Goal: Navigation & Orientation: Find specific page/section

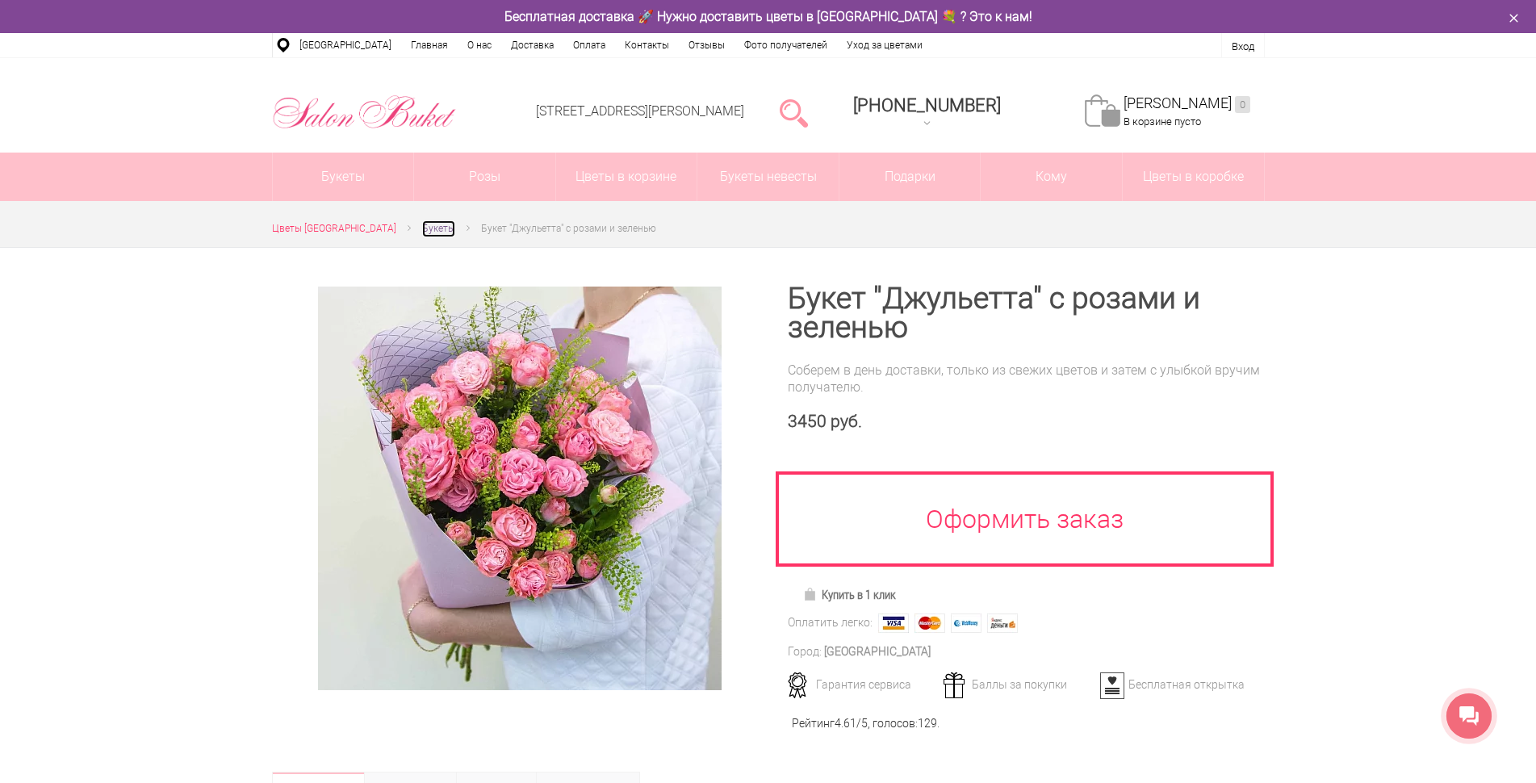
click at [433, 230] on span "Букеты" at bounding box center [438, 228] width 33 height 11
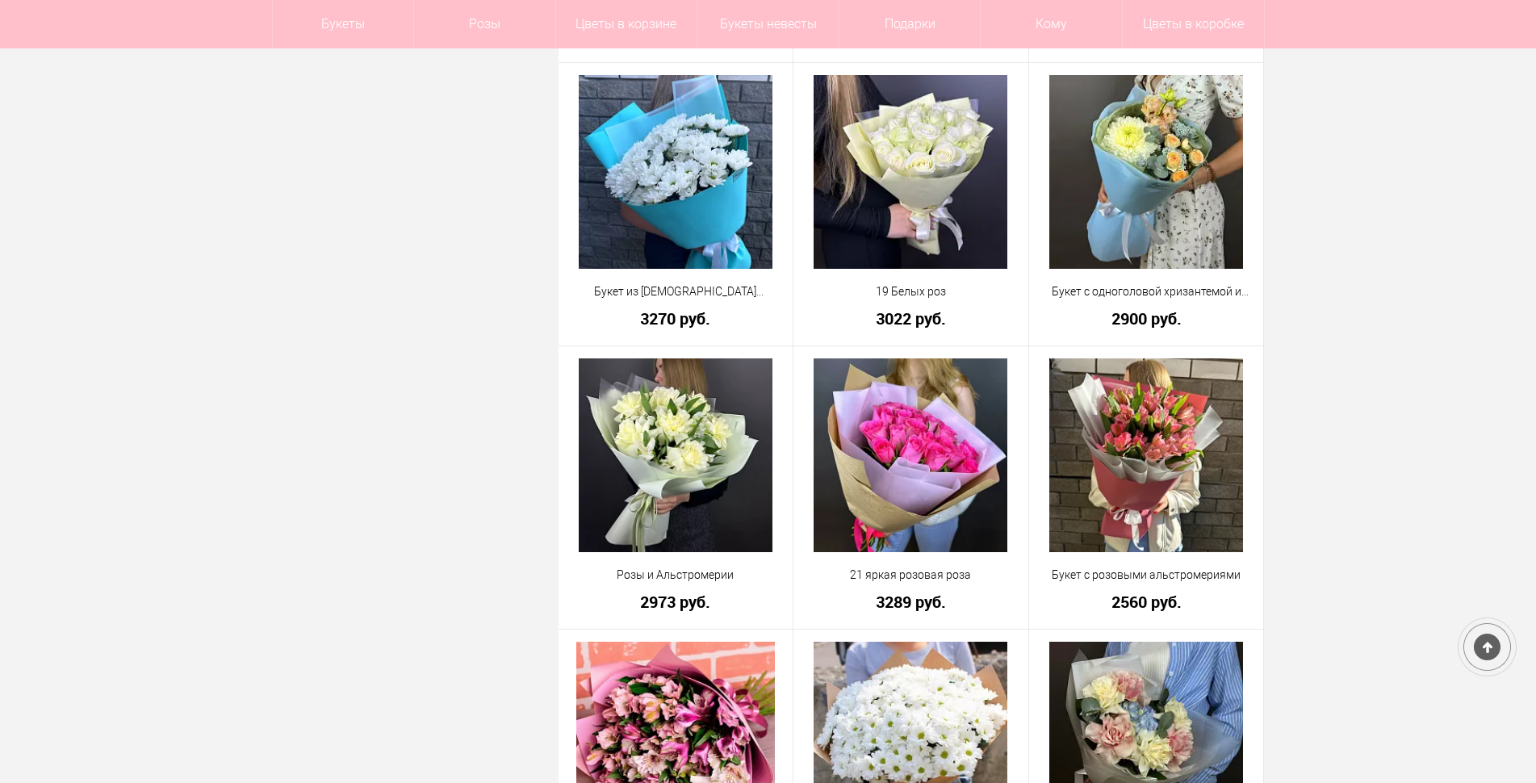
scroll to position [1130, 0]
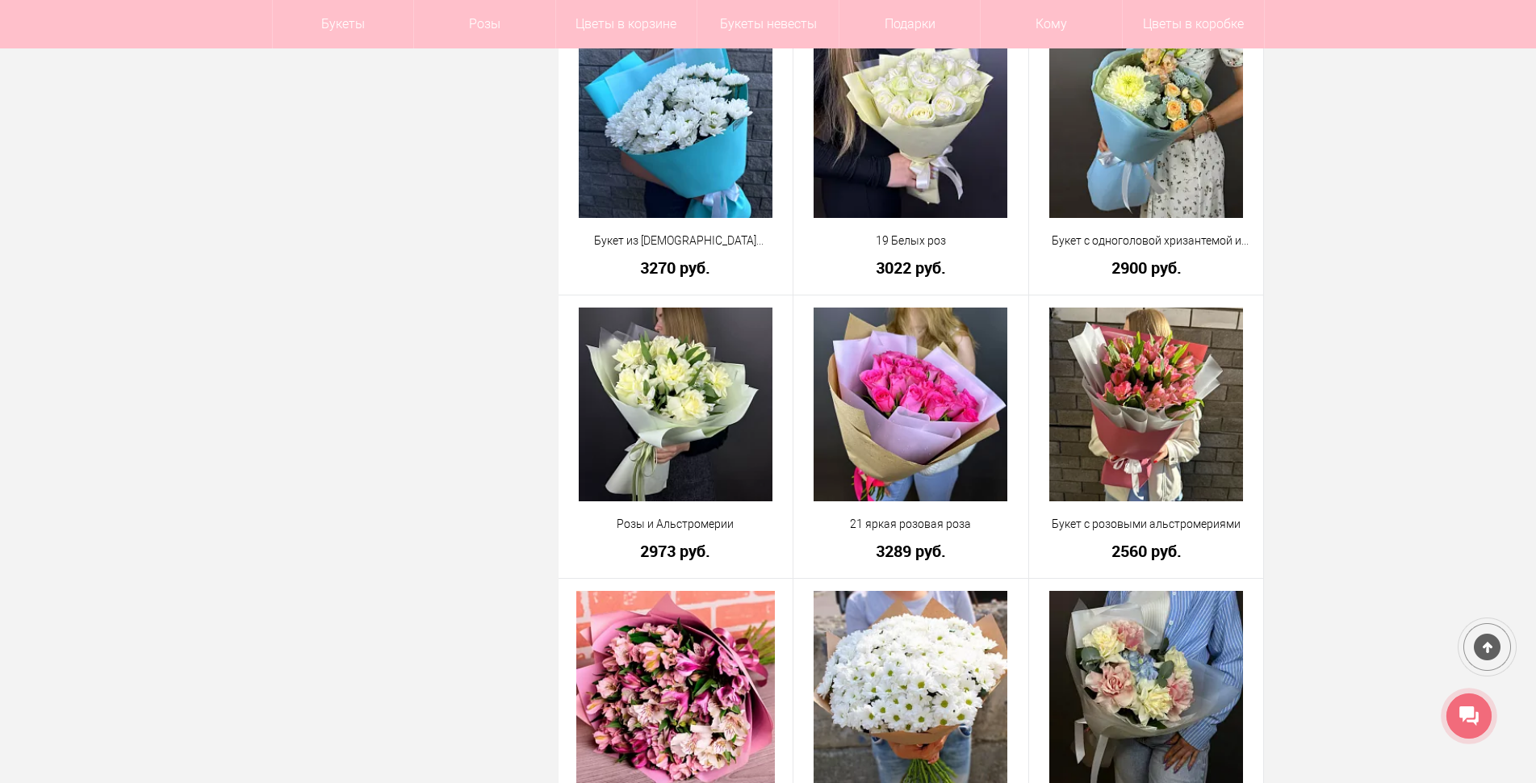
click at [1485, 714] on div at bounding box center [1468, 715] width 45 height 45
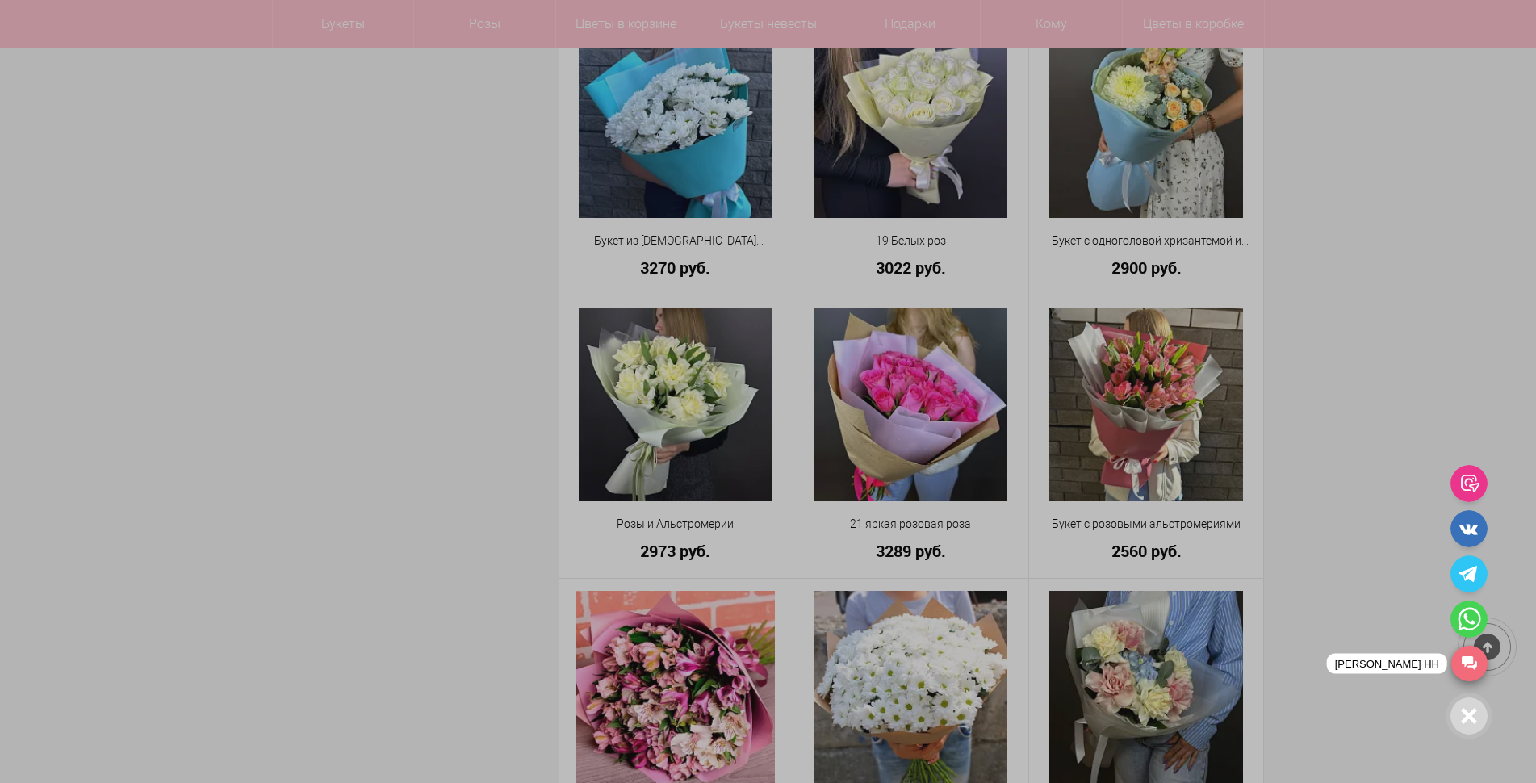
click at [1483, 663] on link "[PERSON_NAME] НН" at bounding box center [1469, 664] width 36 height 36
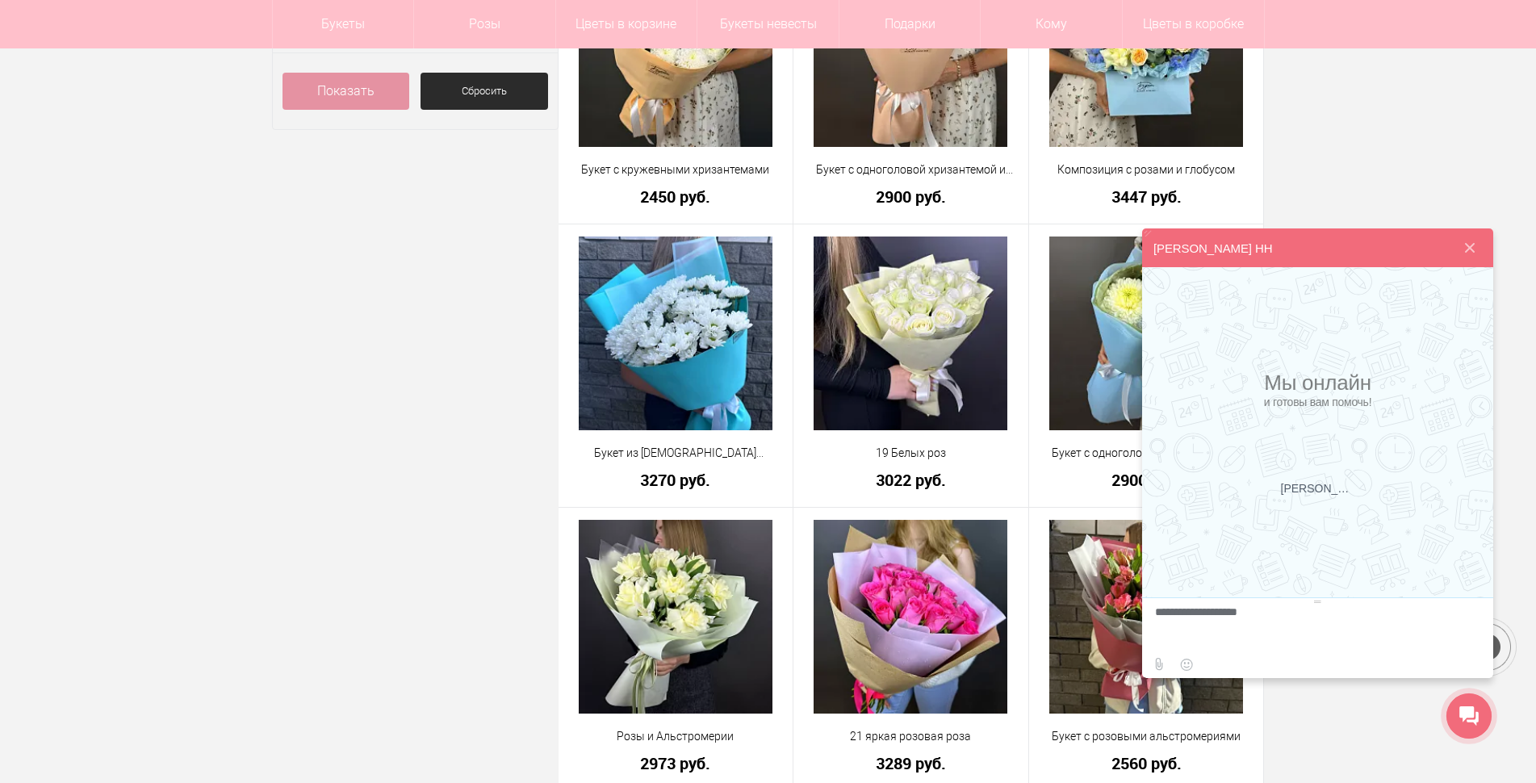
scroll to position [888, 0]
